Goal: Task Accomplishment & Management: Use online tool/utility

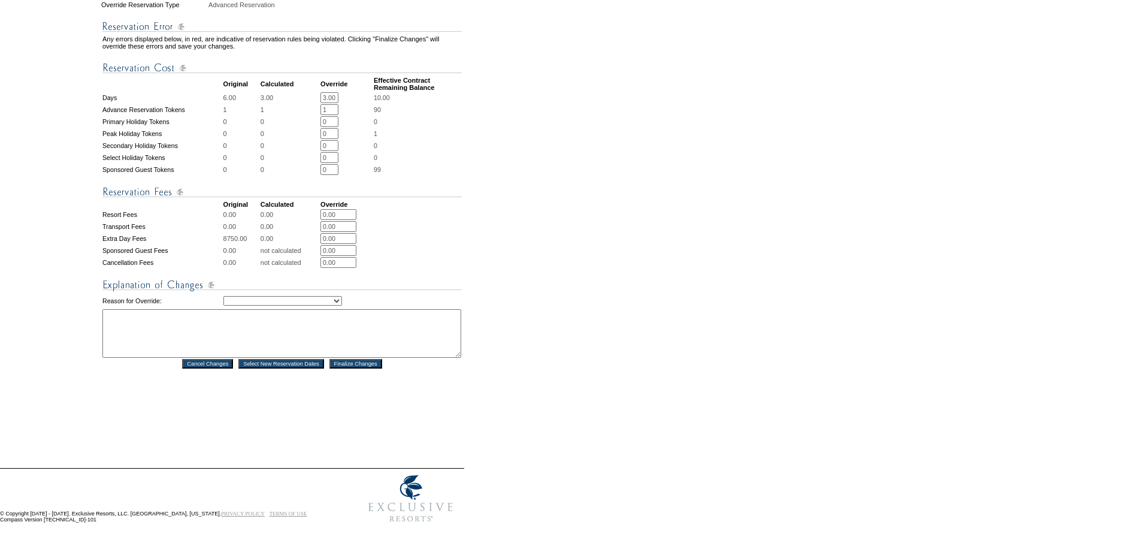
scroll to position [388, 0]
click at [298, 305] on select "Creating Continuous Stay Days Rebooked After Cancellation Editing Occupant Expe…" at bounding box center [282, 301] width 119 height 10
select select "1043"
click at [223, 305] on select "Creating Continuous Stay Days Rebooked After Cancellation Editing Occupant Expe…" at bounding box center [282, 301] width 119 height 10
click at [172, 354] on textarea at bounding box center [281, 333] width 359 height 49
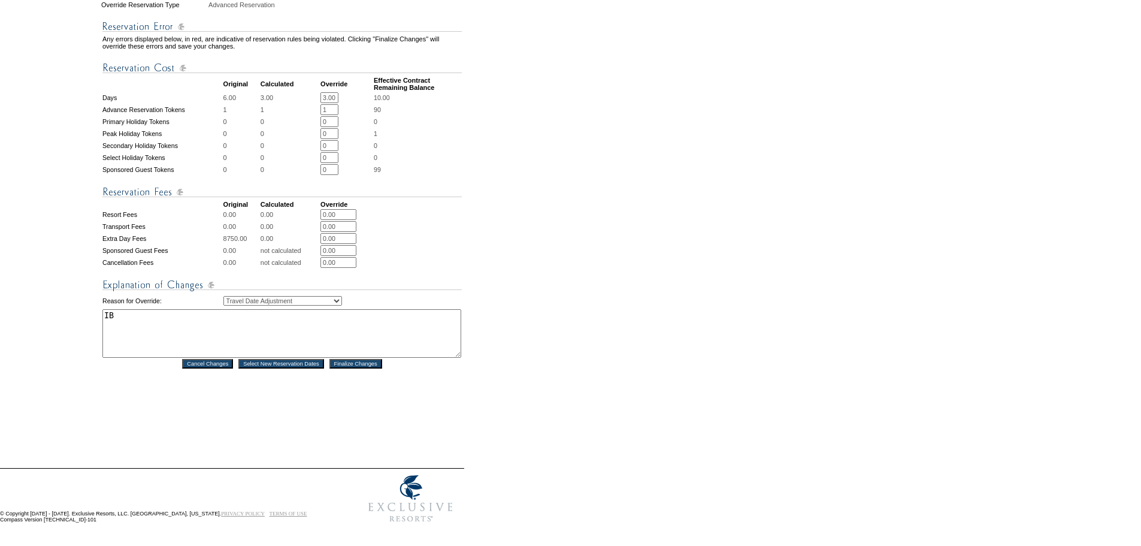
type textarea "IB"
click at [377, 370] on table "Any errors displayed below, in red, are indicative of reservation rules being v…" at bounding box center [282, 190] width 362 height 360
click at [373, 368] on input "Finalize Changes" at bounding box center [355, 364] width 53 height 10
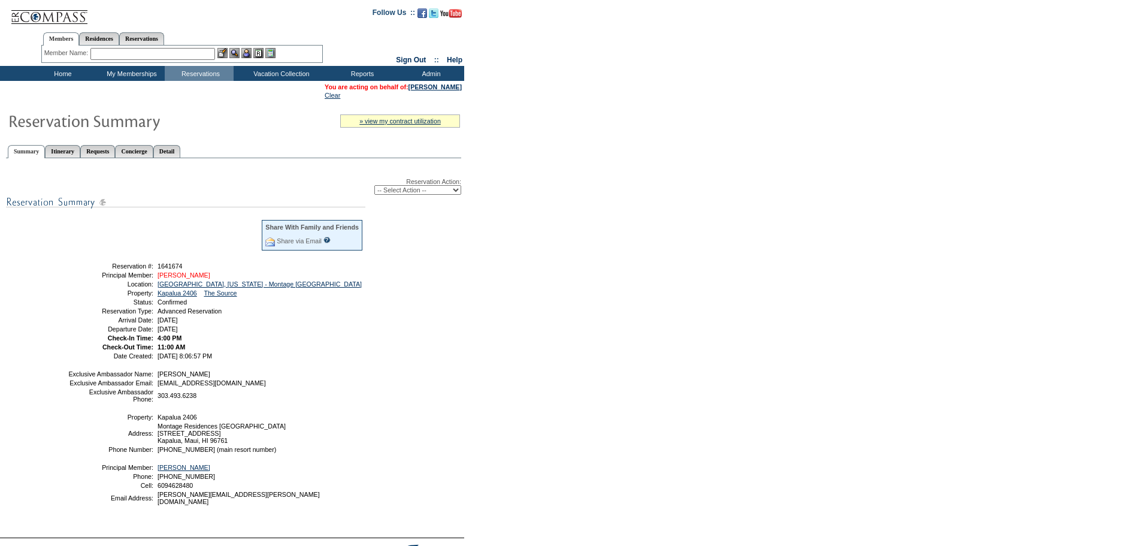
click at [170, 279] on link "[PERSON_NAME]" at bounding box center [184, 274] width 53 height 7
